Goal: Task Accomplishment & Management: Use online tool/utility

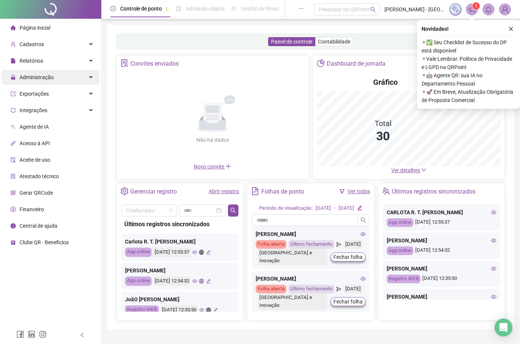
click at [88, 75] on div "Administração" at bounding box center [51, 77] width 98 height 15
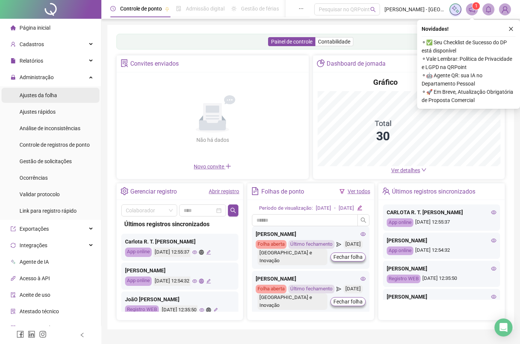
click at [65, 94] on li "Ajustes da folha" at bounding box center [51, 95] width 98 height 15
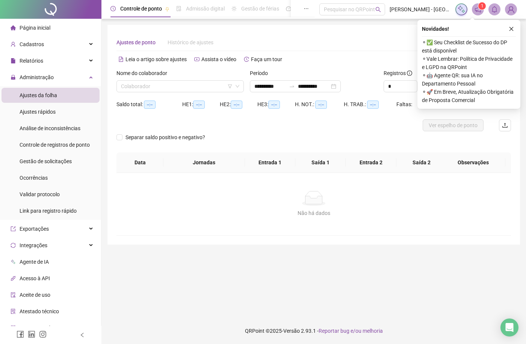
type input "**********"
click at [512, 27] on icon "close" at bounding box center [511, 28] width 5 height 5
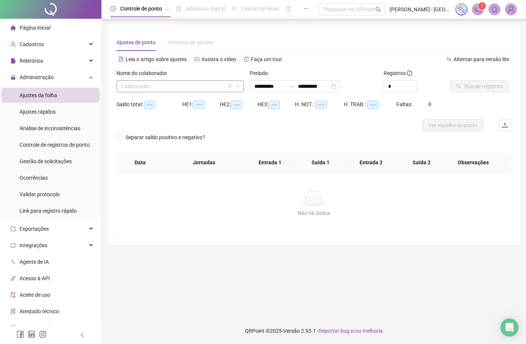
click at [175, 86] on input "search" at bounding box center [177, 86] width 112 height 11
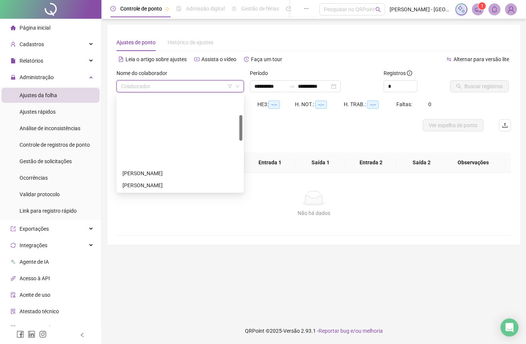
scroll to position [75, 0]
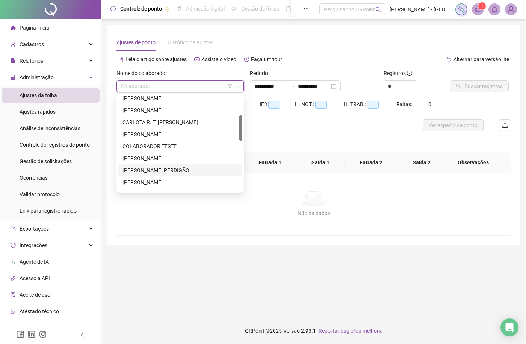
click at [136, 168] on div "[PERSON_NAME] PERDIGÃO" at bounding box center [179, 170] width 115 height 8
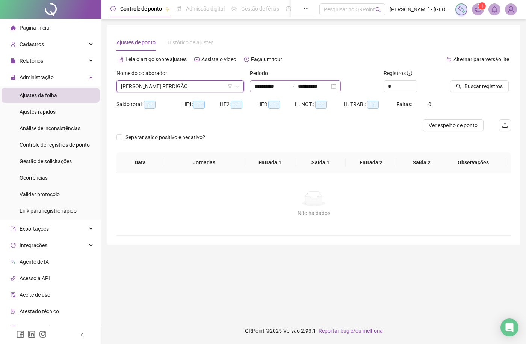
click at [341, 86] on div "**********" at bounding box center [295, 86] width 91 height 12
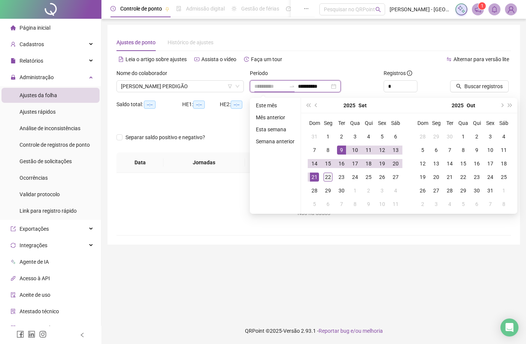
type input "**********"
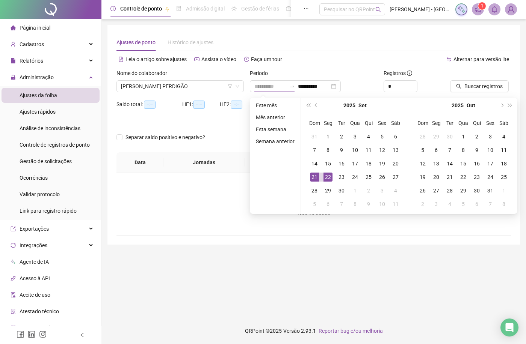
click at [329, 177] on div "22" at bounding box center [327, 177] width 9 height 9
type input "**********"
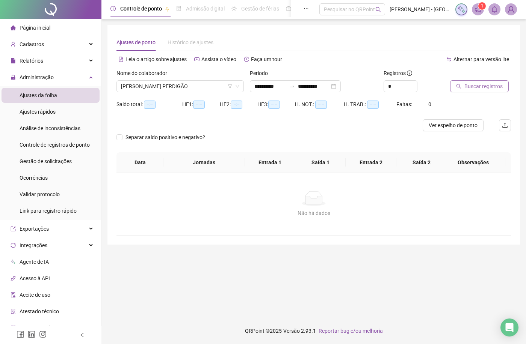
click at [480, 87] on span "Buscar registros" at bounding box center [483, 86] width 38 height 8
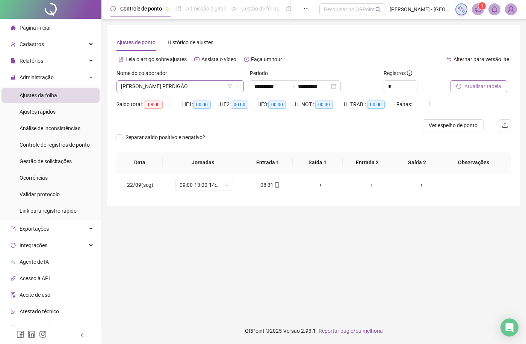
click at [189, 90] on span "[PERSON_NAME] PERDIGÃO" at bounding box center [180, 86] width 118 height 11
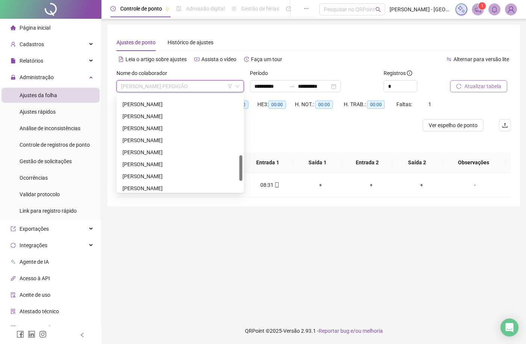
scroll to position [150, 0]
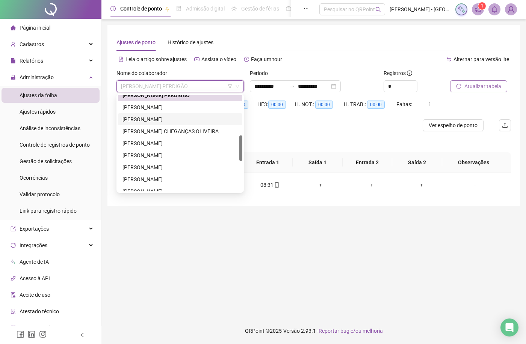
click at [165, 118] on div "[PERSON_NAME]" at bounding box center [179, 119] width 115 height 8
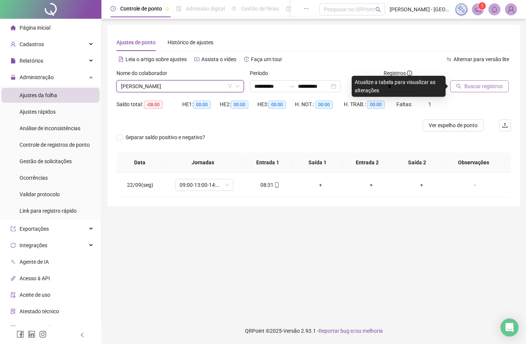
click at [485, 87] on span "Buscar registros" at bounding box center [483, 86] width 38 height 8
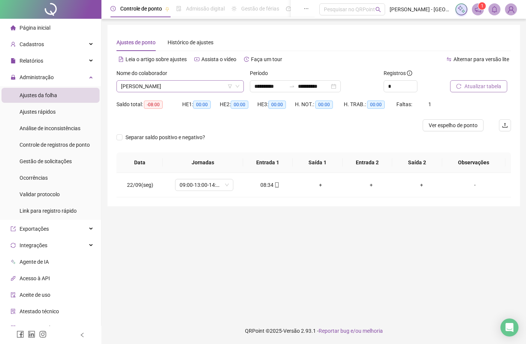
click at [215, 85] on span "[PERSON_NAME]" at bounding box center [180, 86] width 118 height 11
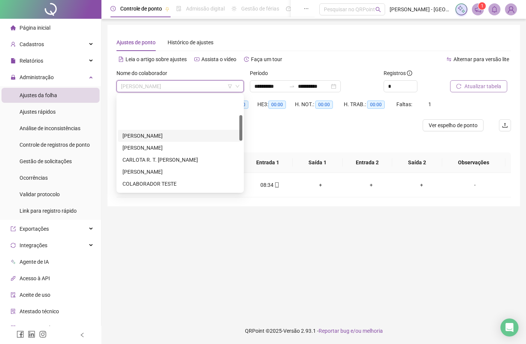
scroll to position [75, 0]
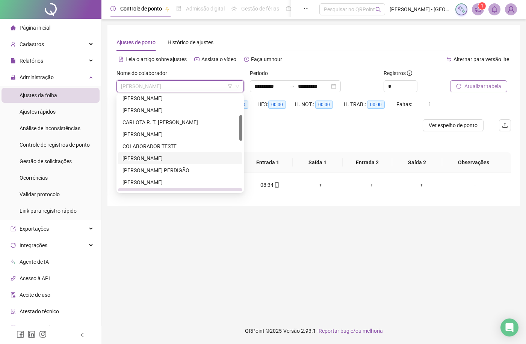
click at [139, 157] on div "[PERSON_NAME]" at bounding box center [179, 158] width 115 height 8
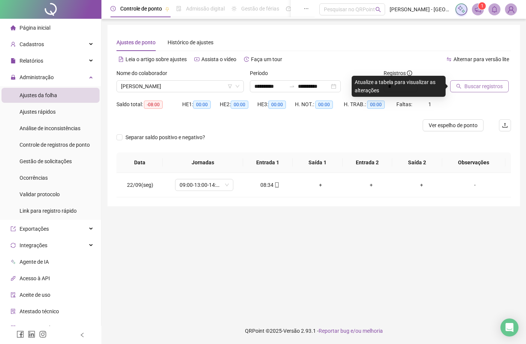
click at [484, 84] on span "Buscar registros" at bounding box center [483, 86] width 38 height 8
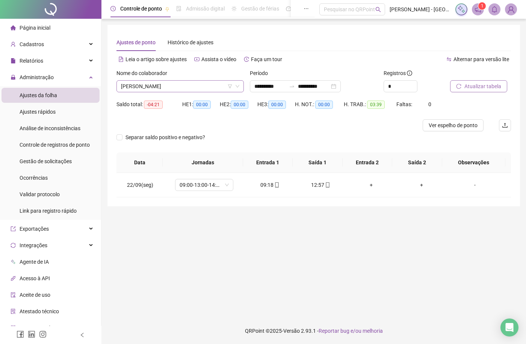
click at [201, 88] on span "[PERSON_NAME]" at bounding box center [180, 86] width 118 height 11
click at [176, 83] on span "[PERSON_NAME]" at bounding box center [180, 86] width 118 height 11
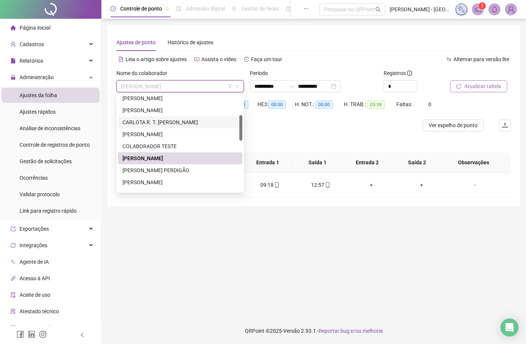
click at [154, 124] on div "CARLOTA R. T. [PERSON_NAME]" at bounding box center [179, 122] width 115 height 8
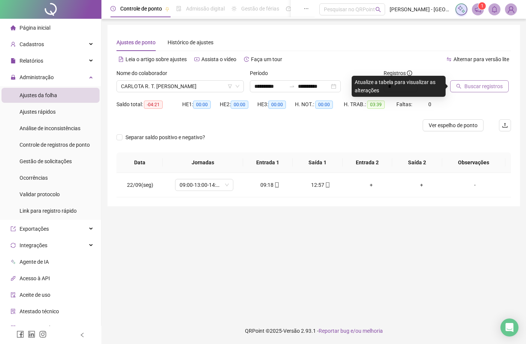
click at [473, 87] on span "Buscar registros" at bounding box center [483, 86] width 38 height 8
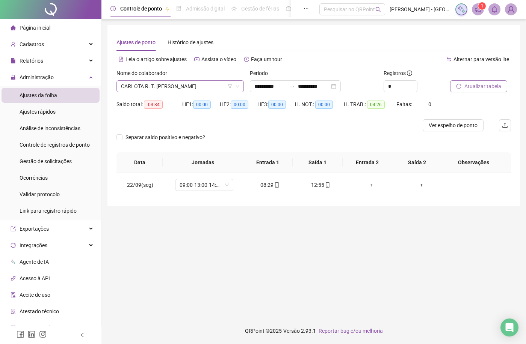
click at [171, 84] on span "CARLOTA R. T. [PERSON_NAME]" at bounding box center [180, 86] width 118 height 11
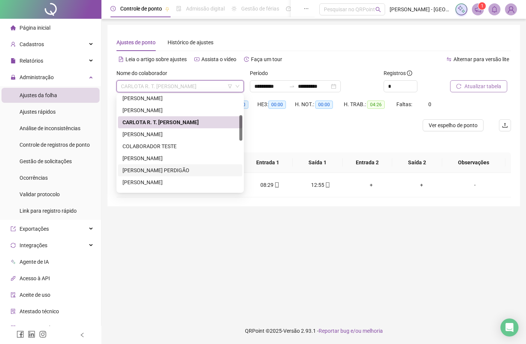
click at [152, 172] on div "[PERSON_NAME] PERDIGÃO" at bounding box center [179, 170] width 115 height 8
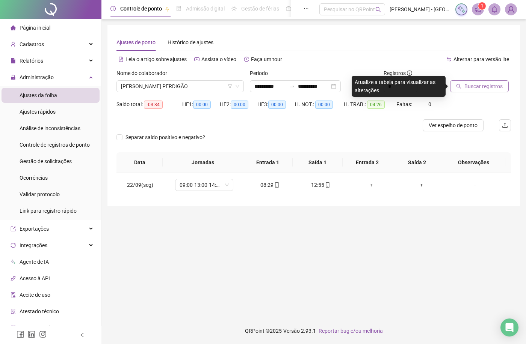
click at [476, 86] on span "Buscar registros" at bounding box center [483, 86] width 38 height 8
